Goal: Task Accomplishment & Management: Manage account settings

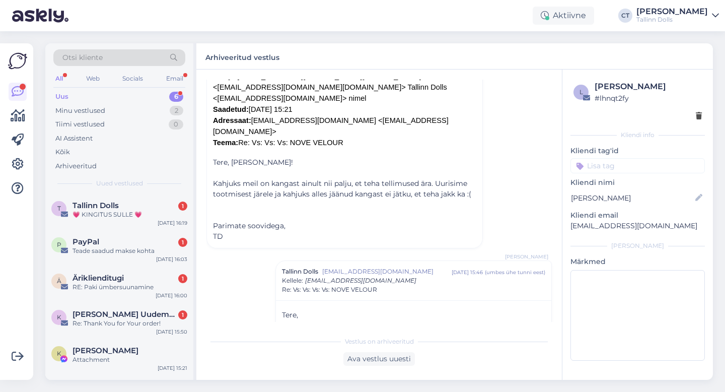
scroll to position [518, 0]
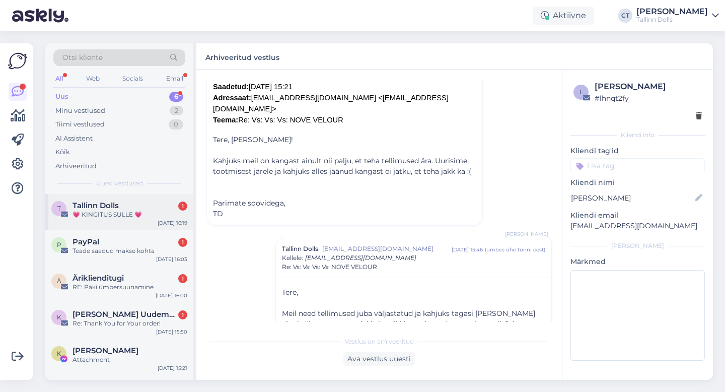
click at [92, 214] on div "💗 KINGITUS SULLE 💗" at bounding box center [129, 214] width 115 height 9
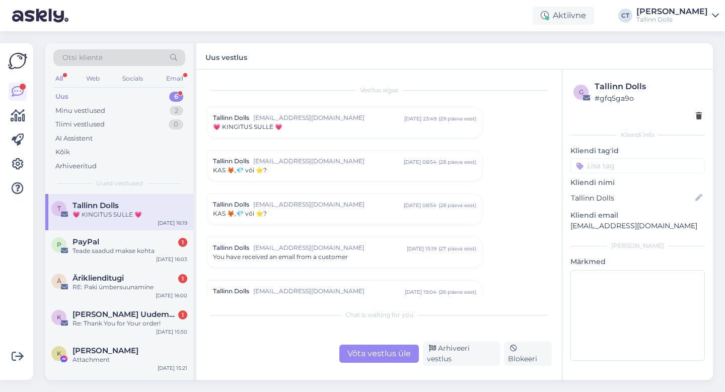
scroll to position [4229, 0]
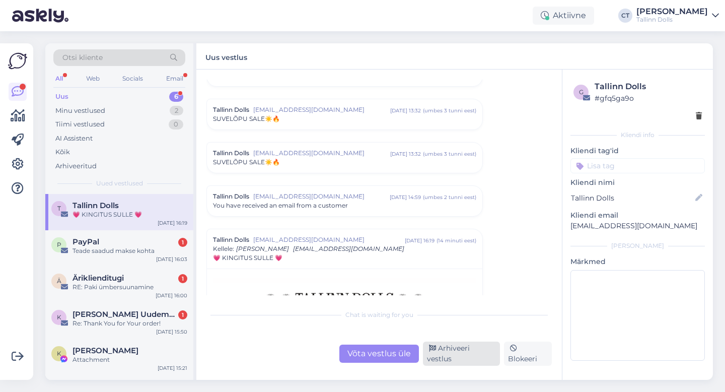
click at [473, 356] on div "Arhiveeri vestlus" at bounding box center [461, 353] width 77 height 24
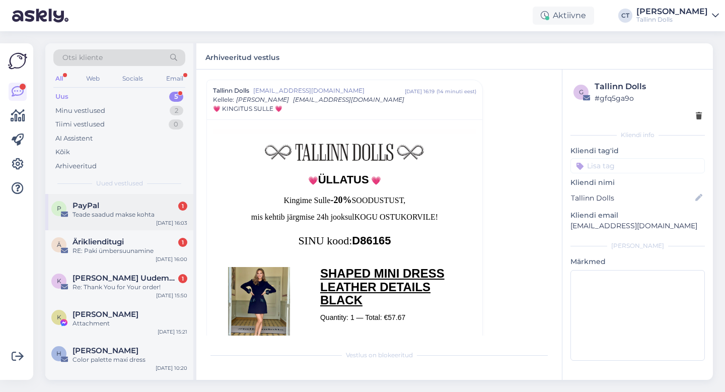
click at [127, 216] on div "Teade saadud makse kohta" at bounding box center [129, 214] width 115 height 9
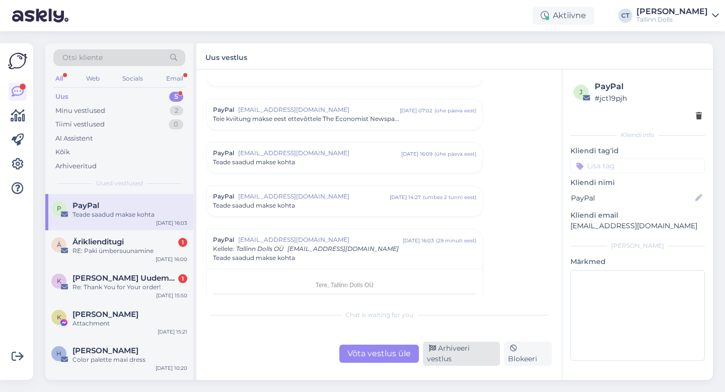
click at [468, 355] on div "Arhiveeri vestlus" at bounding box center [461, 353] width 77 height 24
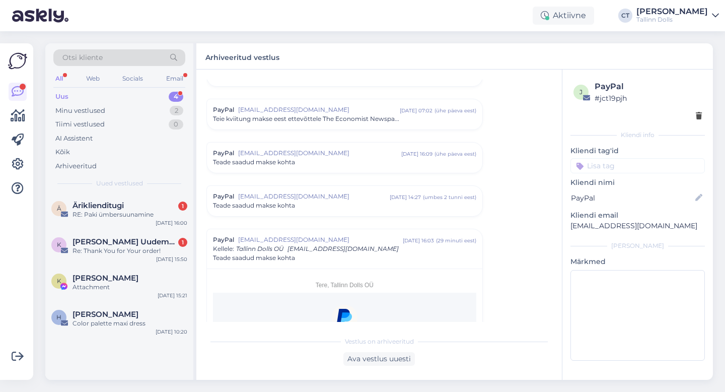
scroll to position [4313, 0]
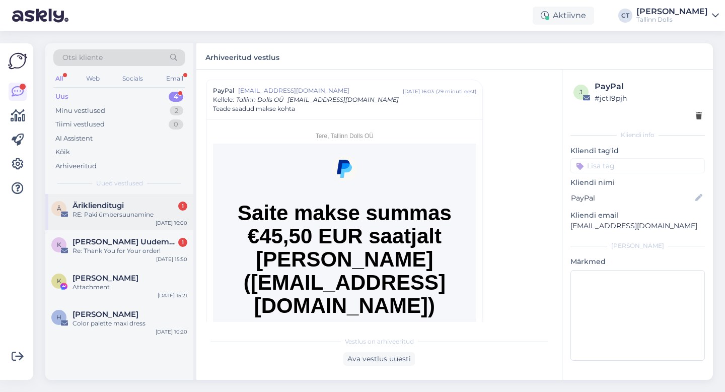
click at [103, 216] on div "RE: Paki ümbersuunamine" at bounding box center [129, 214] width 115 height 9
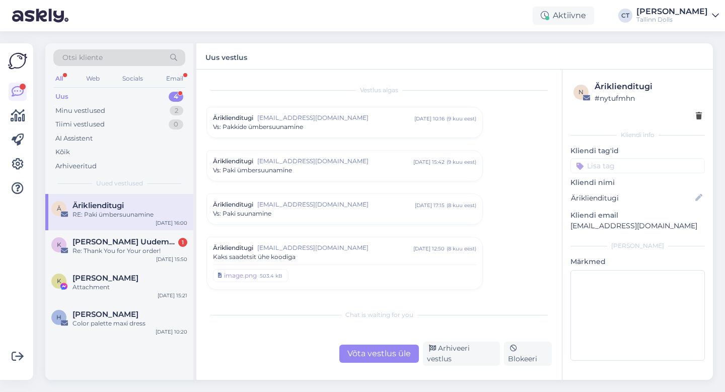
scroll to position [3147, 0]
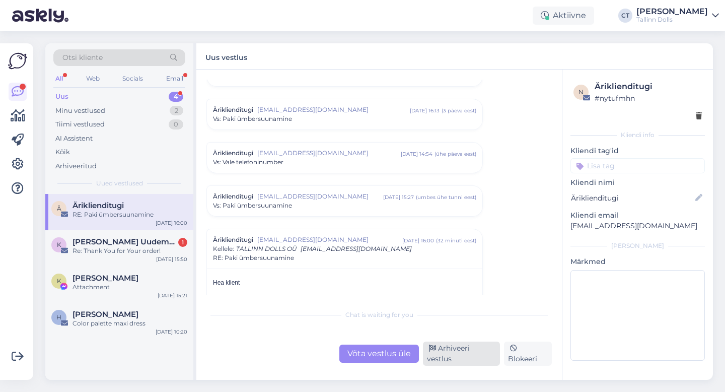
click at [454, 355] on div "Arhiveeri vestlus" at bounding box center [461, 353] width 77 height 24
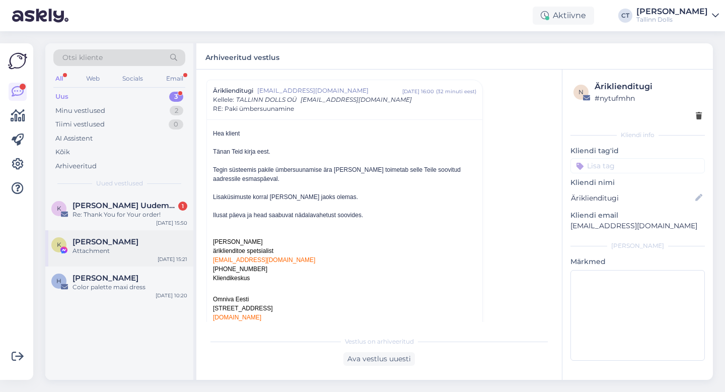
click at [142, 247] on div "Attachment" at bounding box center [129, 250] width 115 height 9
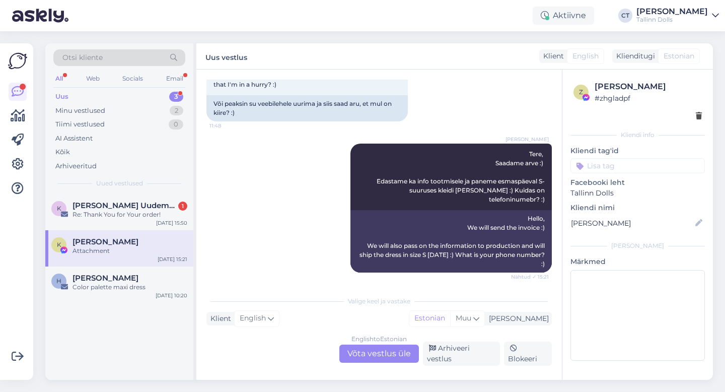
scroll to position [644, 0]
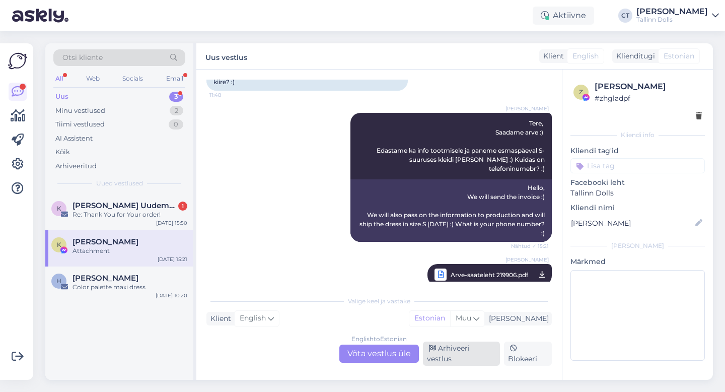
click at [467, 358] on div "Arhiveeri vestlus" at bounding box center [461, 353] width 77 height 24
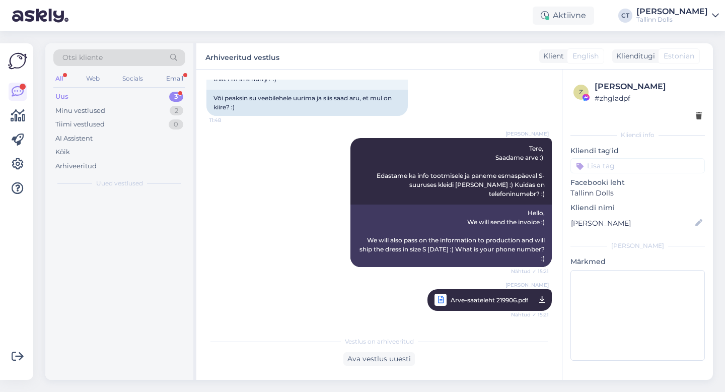
scroll to position [610, 0]
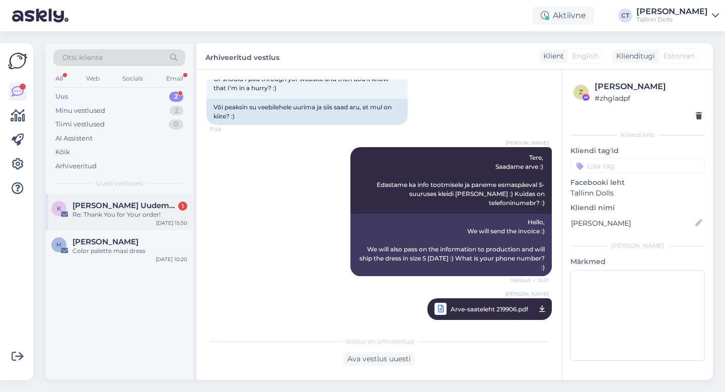
click at [144, 212] on div "Re: Thank You for Your order!" at bounding box center [129, 214] width 115 height 9
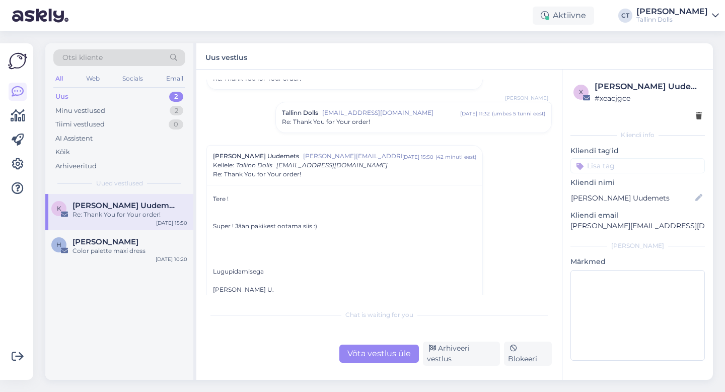
scroll to position [48, 0]
click at [411, 110] on span "[EMAIL_ADDRESS][DOMAIN_NAME]" at bounding box center [391, 112] width 138 height 9
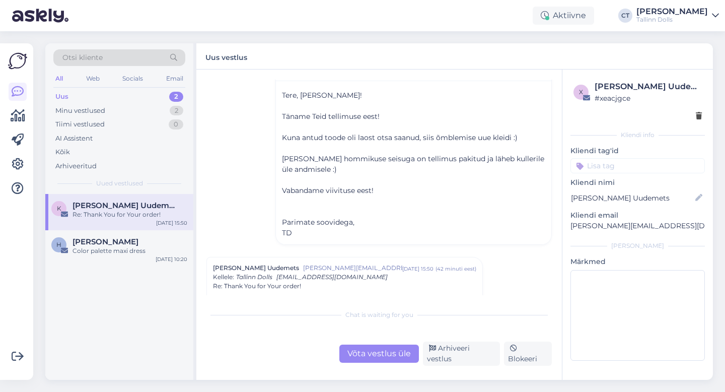
scroll to position [111, 0]
click at [476, 357] on div "Arhiveeri vestlus" at bounding box center [461, 353] width 77 height 24
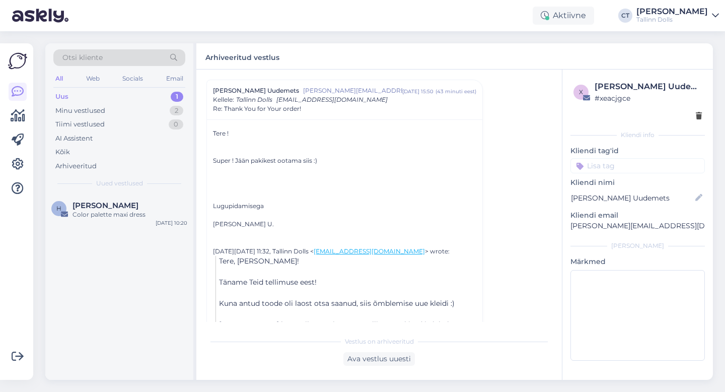
click at [97, 95] on div "Uus 1" at bounding box center [119, 97] width 132 height 14
